Goal: Task Accomplishment & Management: Manage account settings

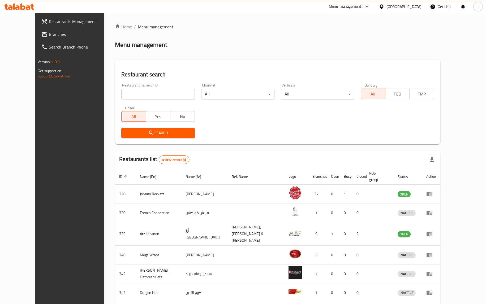
click at [151, 94] on input "search" at bounding box center [157, 94] width 73 height 11
paste input "777716"
type input "777716"
click button "Search" at bounding box center [157, 133] width 73 height 10
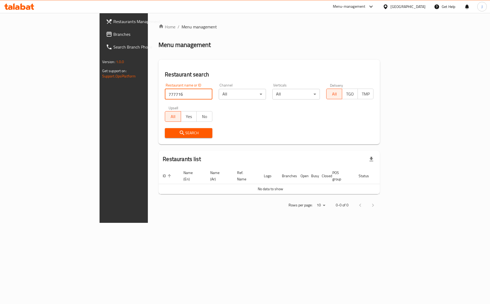
click at [102, 29] on link "Branches" at bounding box center [142, 34] width 80 height 13
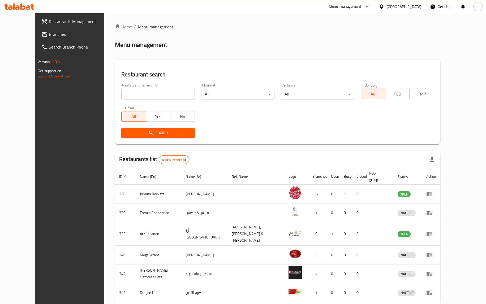
click at [135, 94] on input "search" at bounding box center [157, 94] width 73 height 11
paste input "686257"
type input "686257"
click button "Search" at bounding box center [157, 133] width 73 height 10
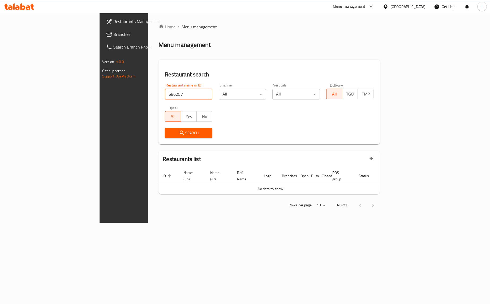
click at [113, 35] on span "Branches" at bounding box center [145, 34] width 64 height 6
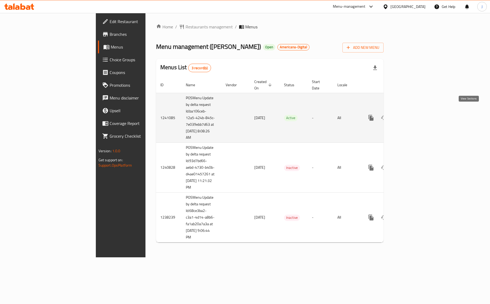
click at [412, 115] on icon "enhanced table" at bounding box center [409, 118] width 6 height 6
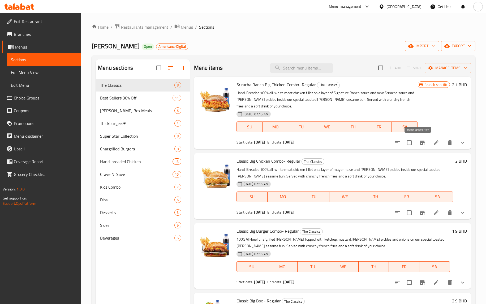
click at [420, 142] on icon "Branch-specific-item" at bounding box center [422, 143] width 5 height 4
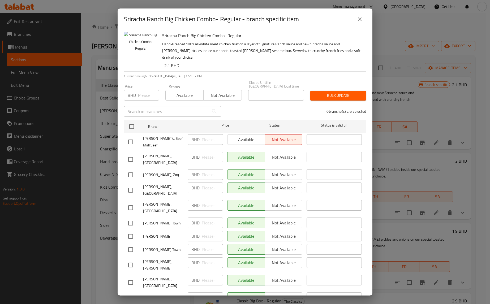
click at [360, 16] on icon "close" at bounding box center [359, 19] width 6 height 6
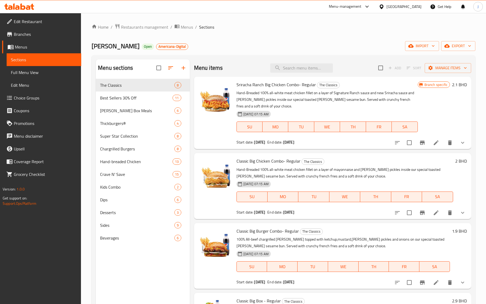
click at [36, 36] on span "Branches" at bounding box center [45, 34] width 63 height 6
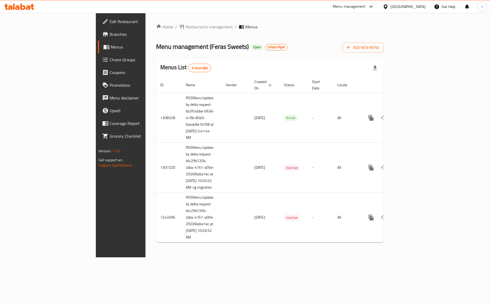
click at [347, 10] on div "Menu-management" at bounding box center [354, 6] width 50 height 13
click at [373, 7] on icon at bounding box center [371, 6] width 6 height 6
click at [110, 19] on span "Edit Restaurant" at bounding box center [142, 21] width 64 height 6
